Goal: Task Accomplishment & Management: Complete application form

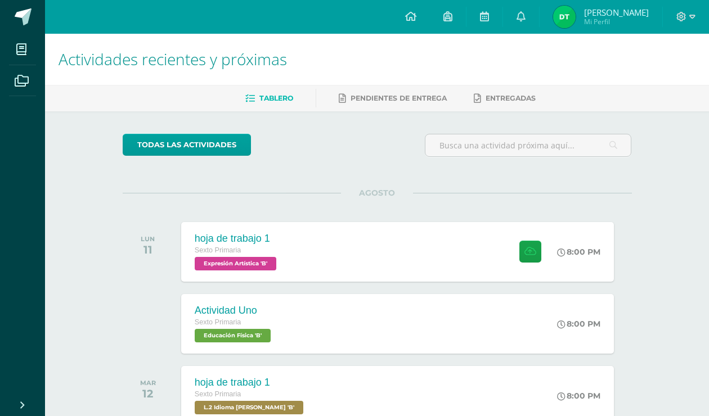
click at [697, 16] on div at bounding box center [686, 17] width 46 height 34
click at [690, 15] on icon at bounding box center [692, 17] width 6 height 4
click at [671, 58] on span "Configuración" at bounding box center [657, 60] width 52 height 11
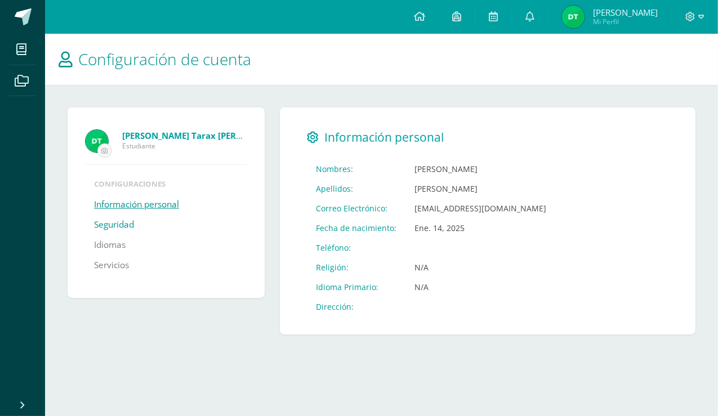
click at [131, 226] on link "Seguridad" at bounding box center [114, 225] width 40 height 20
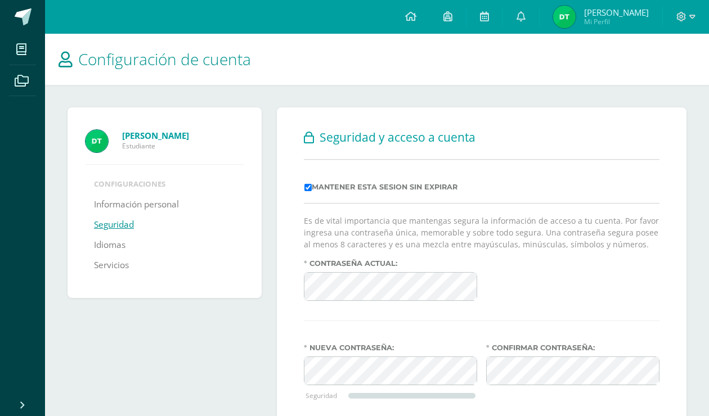
click at [236, 360] on div "[PERSON_NAME] Estudiante Configuraciones Información personal Seguridad Idiomas…" at bounding box center [167, 290] width 209 height 366
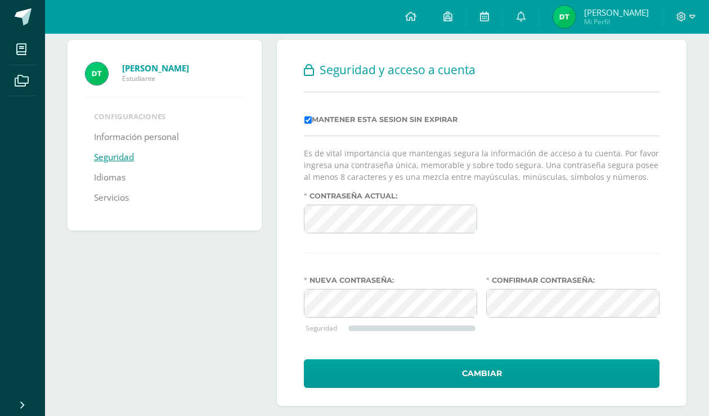
scroll to position [79, 0]
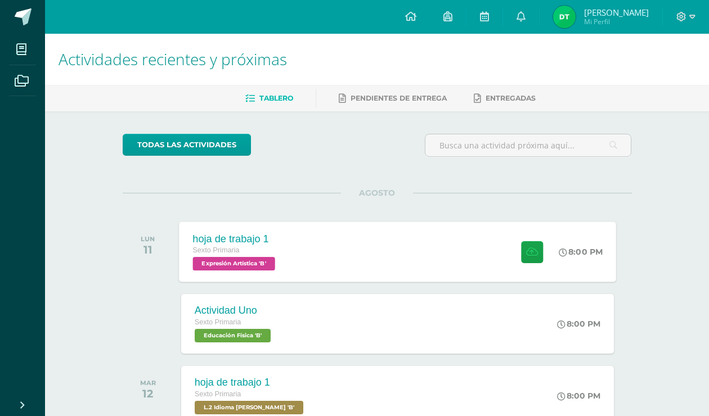
click at [436, 251] on div "hoja de trabajo 1 Sexto Primaria Expresión Artística 'B' 8:00 PM hoja de trabaj…" at bounding box center [397, 252] width 437 height 60
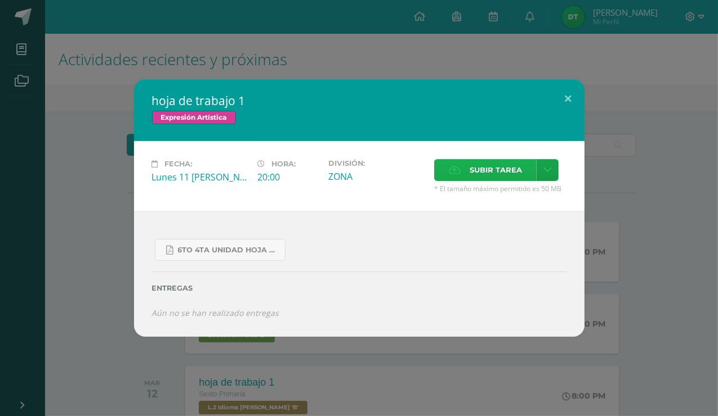
click at [534, 165] on label "Subir tarea" at bounding box center [485, 170] width 102 height 22
click at [0, 0] on input "Subir tarea" at bounding box center [0, 0] width 0 height 0
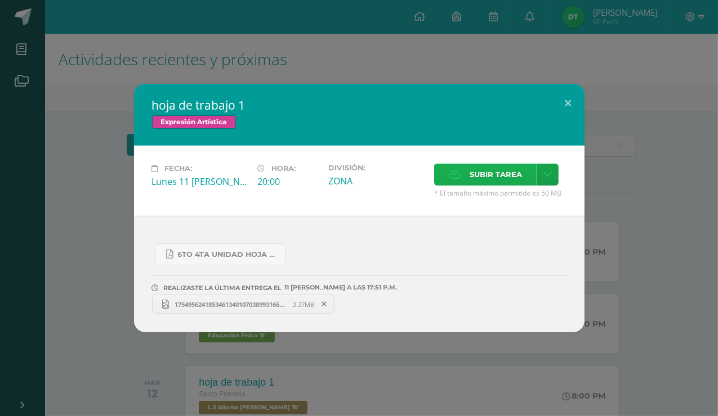
click at [507, 178] on span "Subir tarea" at bounding box center [495, 174] width 52 height 21
click at [0, 0] on input "Subir tarea" at bounding box center [0, 0] width 0 height 0
